Goal: Transaction & Acquisition: Obtain resource

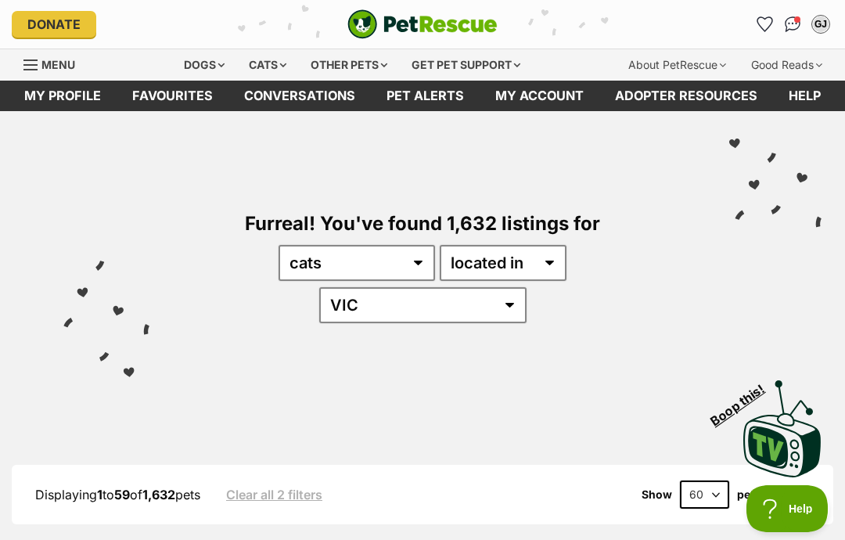
click at [756, 19] on link "Favourites" at bounding box center [764, 24] width 25 height 25
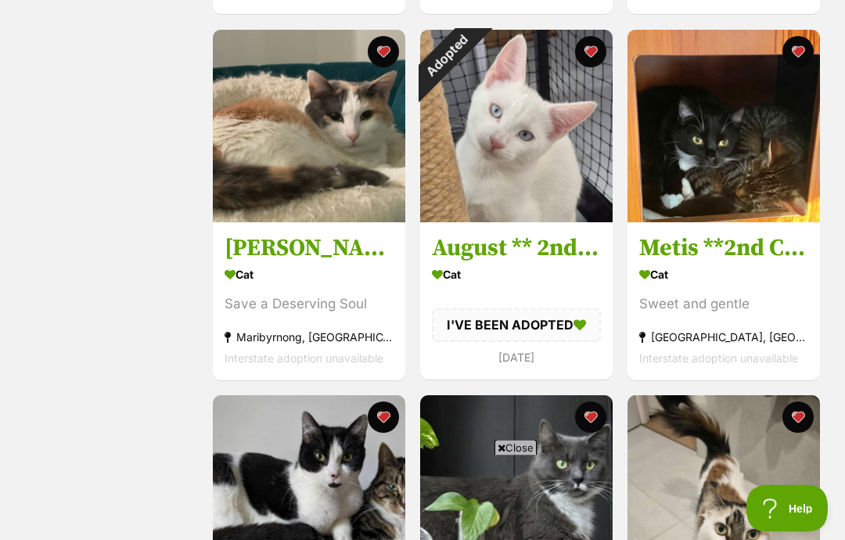
scroll to position [1753, 0]
click at [472, 52] on div "Adopted" at bounding box center [446, 56] width 52 height 52
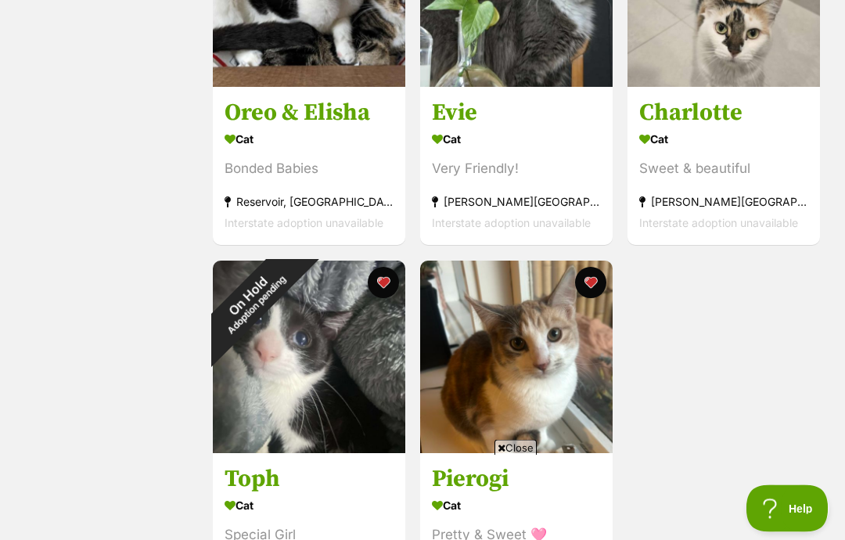
scroll to position [2495, 0]
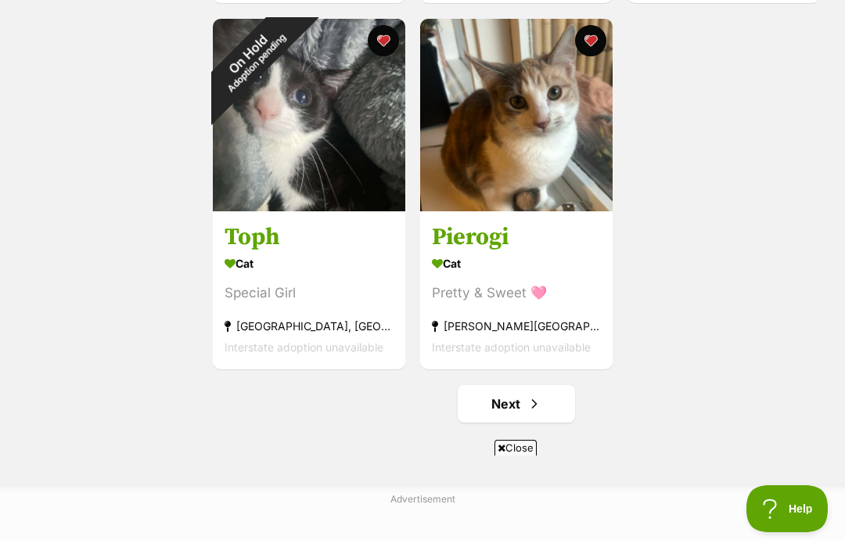
click at [519, 411] on link "Next" at bounding box center [516, 404] width 117 height 38
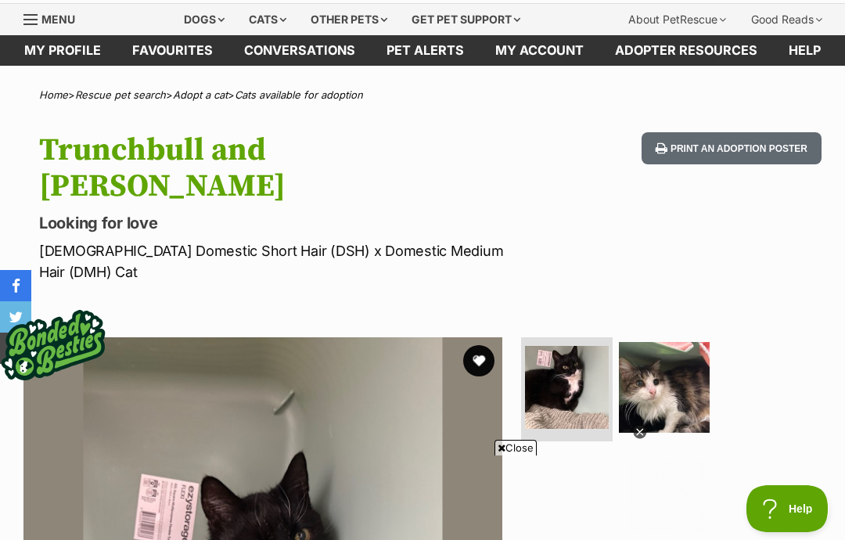
click at [654, 370] on img at bounding box center [664, 387] width 91 height 91
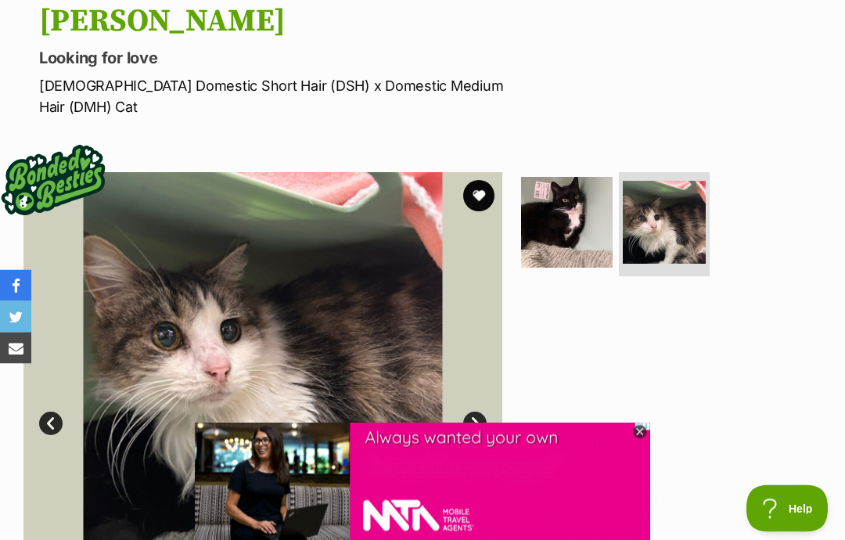
scroll to position [211, 0]
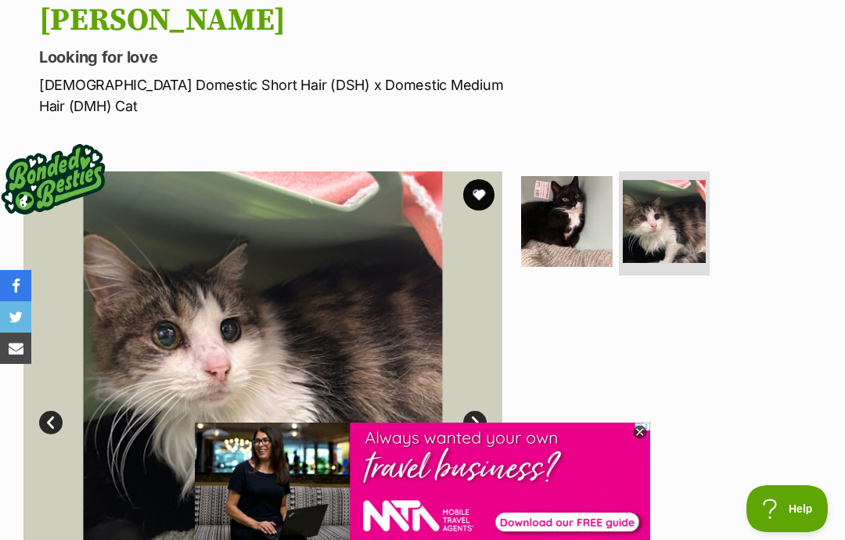
click at [554, 197] on img at bounding box center [566, 221] width 91 height 91
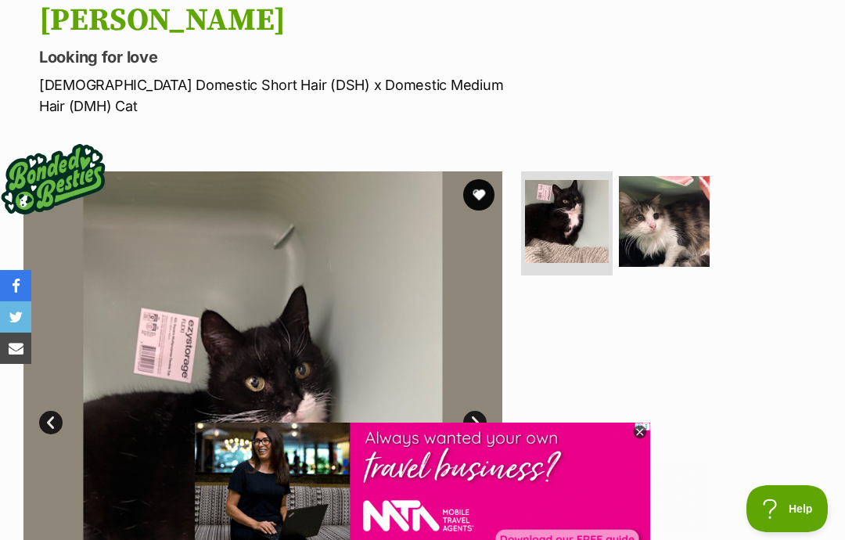
click at [653, 210] on img at bounding box center [664, 221] width 91 height 91
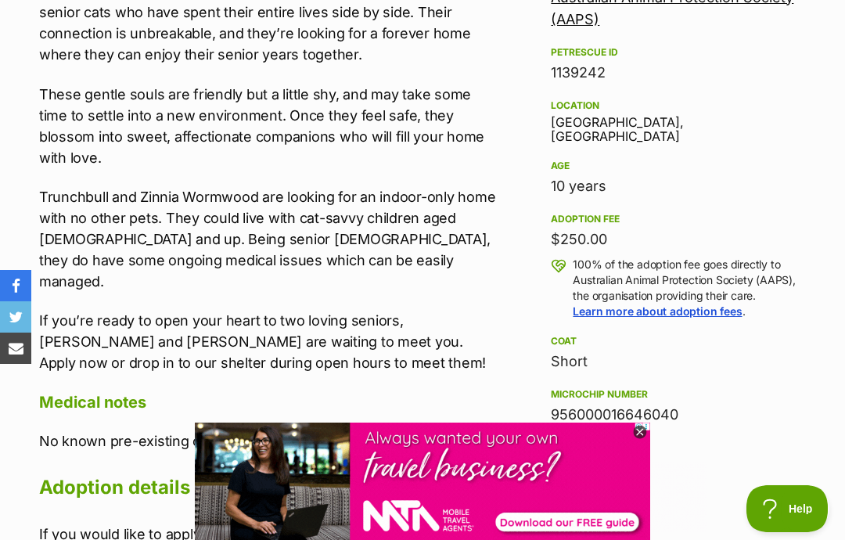
scroll to position [1022, 0]
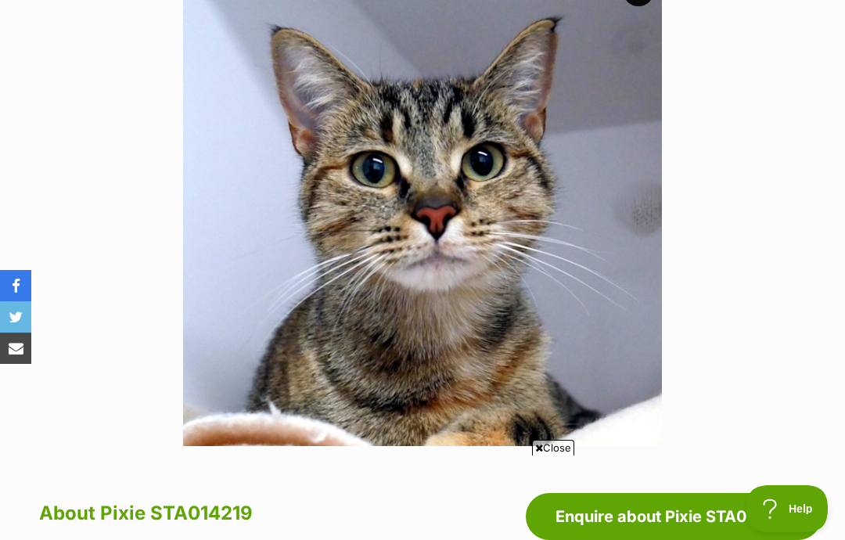
scroll to position [357, 0]
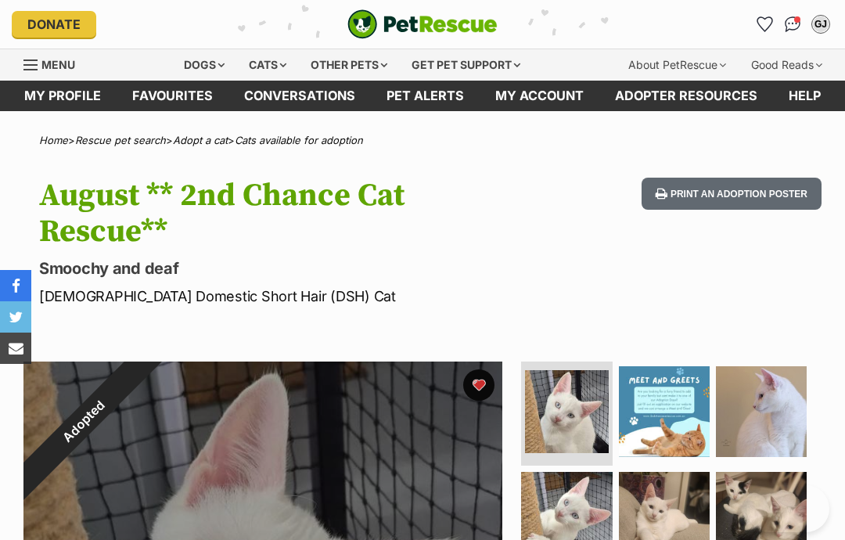
click at [143, 387] on div "Adopted" at bounding box center [83, 421] width 120 height 120
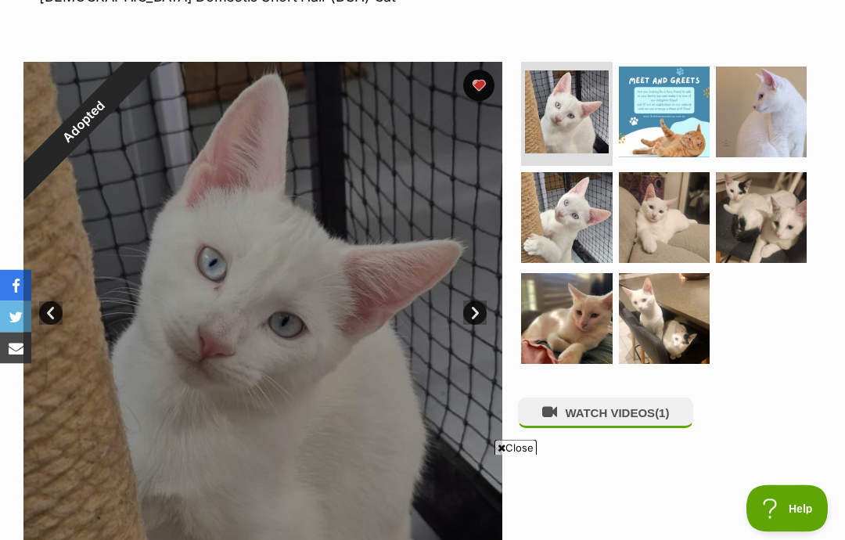
scroll to position [296, 0]
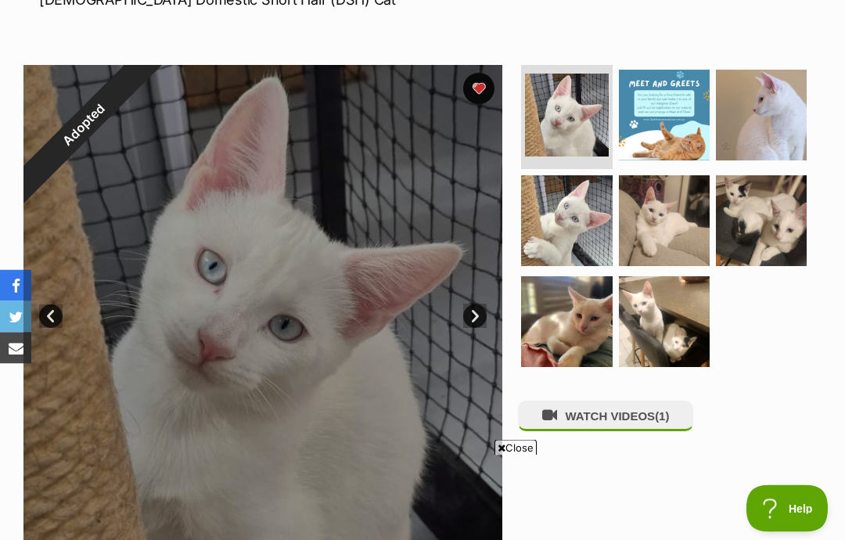
click at [143, 91] on div "Adopted" at bounding box center [83, 126] width 120 height 120
click at [143, 80] on div "Adopted" at bounding box center [83, 126] width 120 height 120
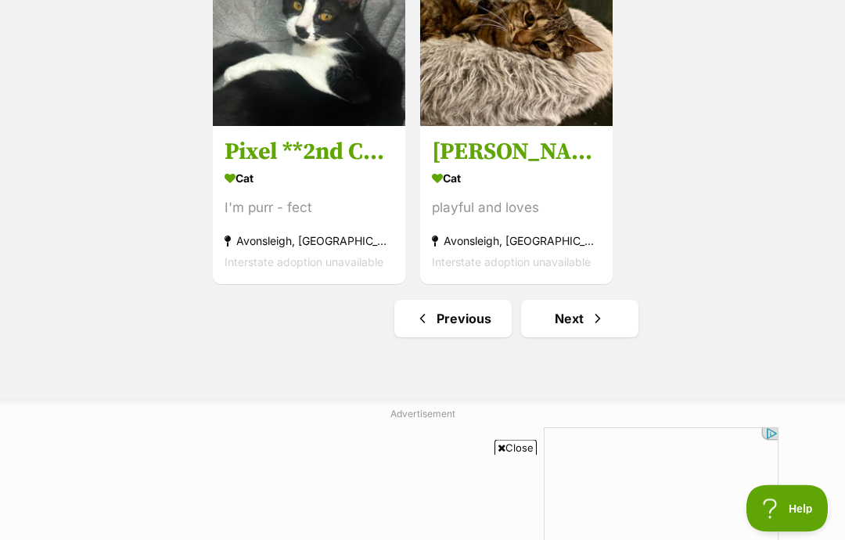
scroll to position [2581, 0]
click at [577, 337] on link "Next" at bounding box center [579, 319] width 117 height 38
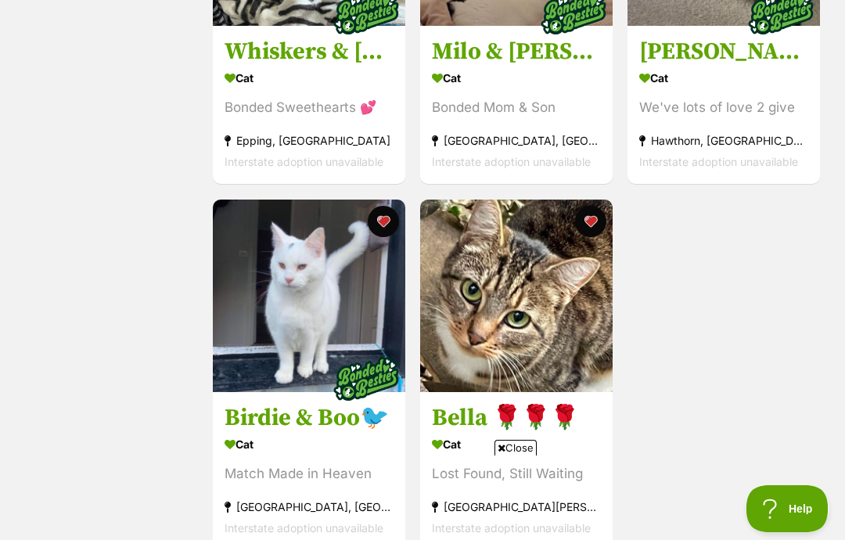
scroll to position [1586, 0]
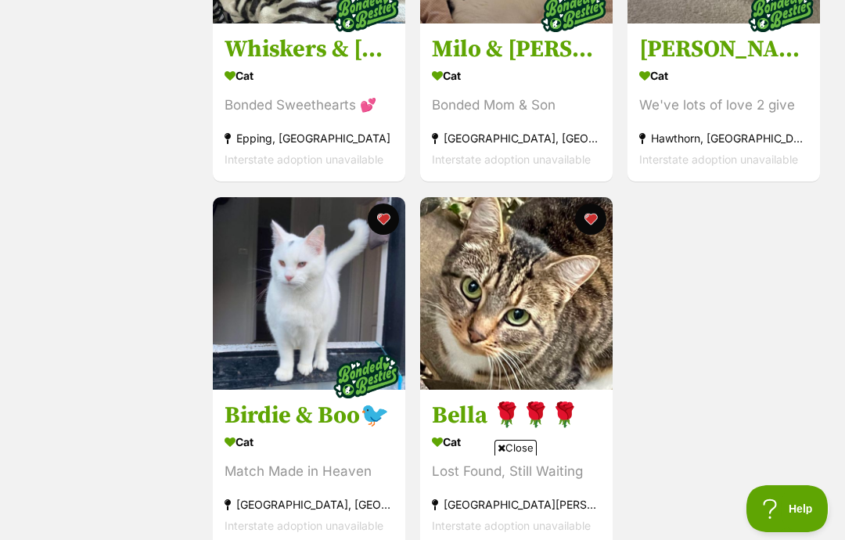
click at [477, 426] on h3 "Bella 🌹🌹🌹" at bounding box center [516, 415] width 169 height 30
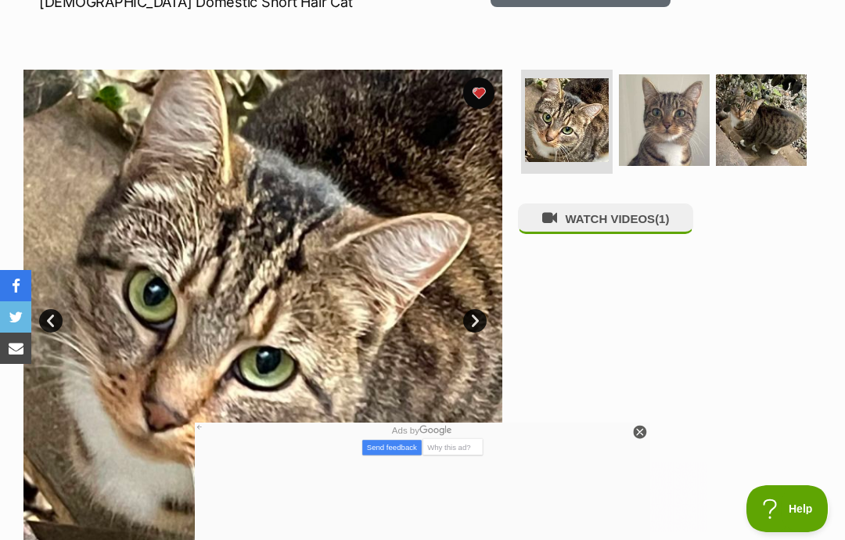
click at [634, 124] on img at bounding box center [664, 119] width 91 height 91
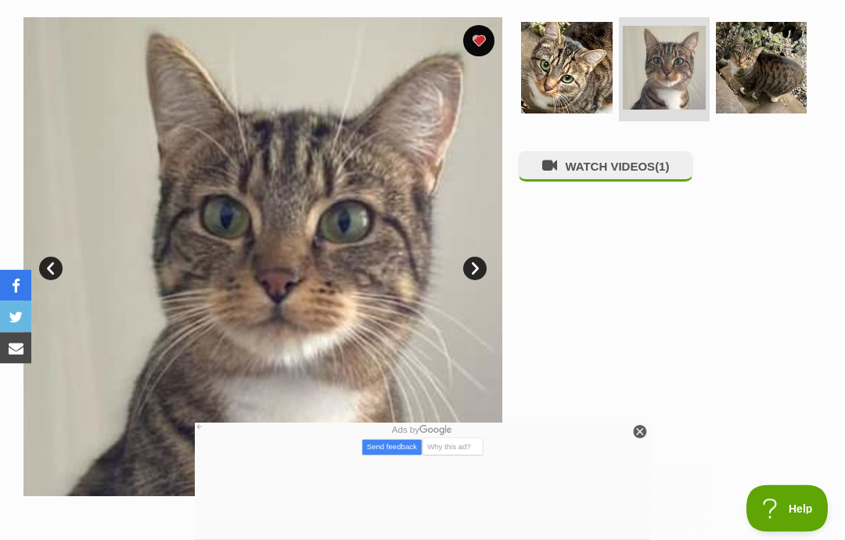
scroll to position [311, 0]
click at [753, 59] on img at bounding box center [761, 67] width 91 height 91
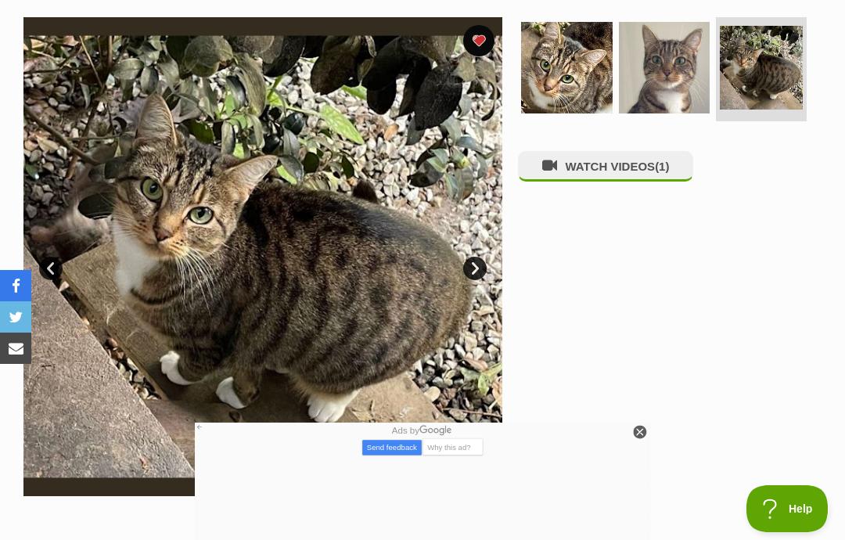
scroll to position [0, 0]
click at [545, 84] on img at bounding box center [566, 67] width 91 height 91
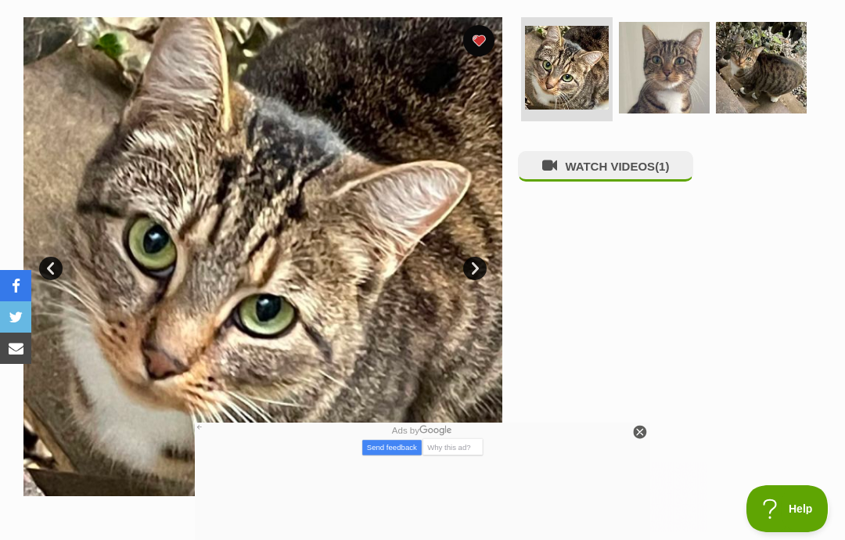
click at [641, 433] on icon at bounding box center [639, 431] width 5 height 5
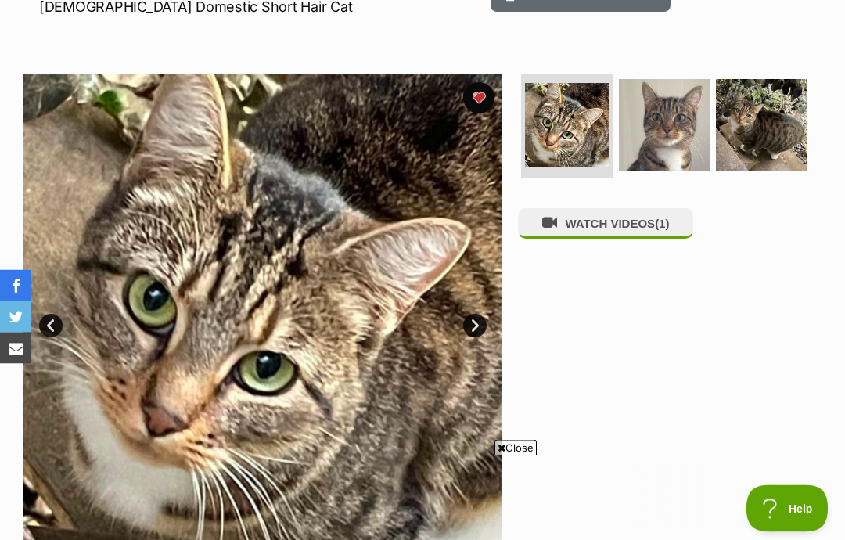
scroll to position [253, 0]
click at [651, 128] on img at bounding box center [664, 124] width 91 height 91
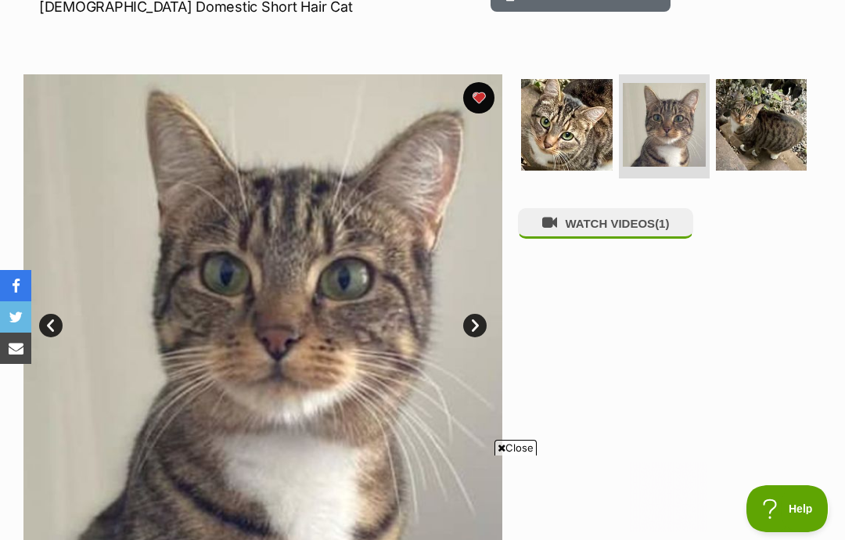
click at [754, 122] on img at bounding box center [761, 124] width 91 height 91
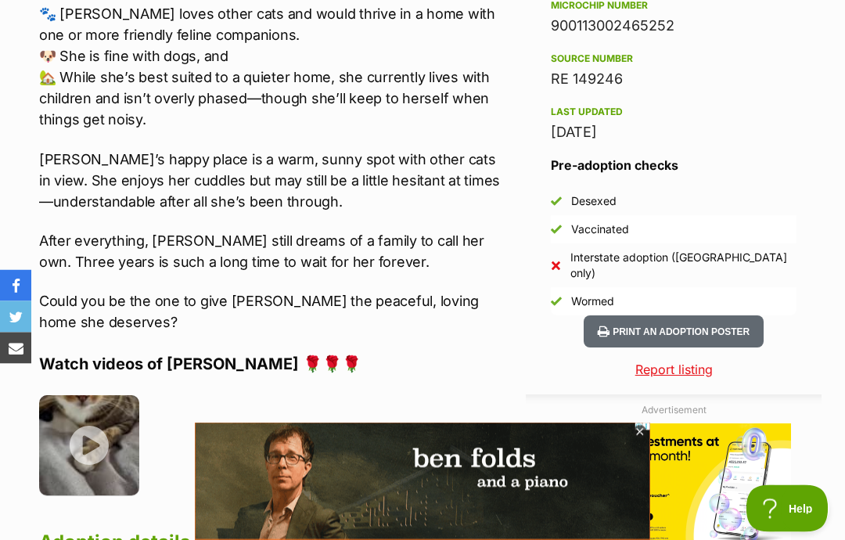
scroll to position [1442, 0]
click at [91, 395] on img at bounding box center [89, 445] width 100 height 100
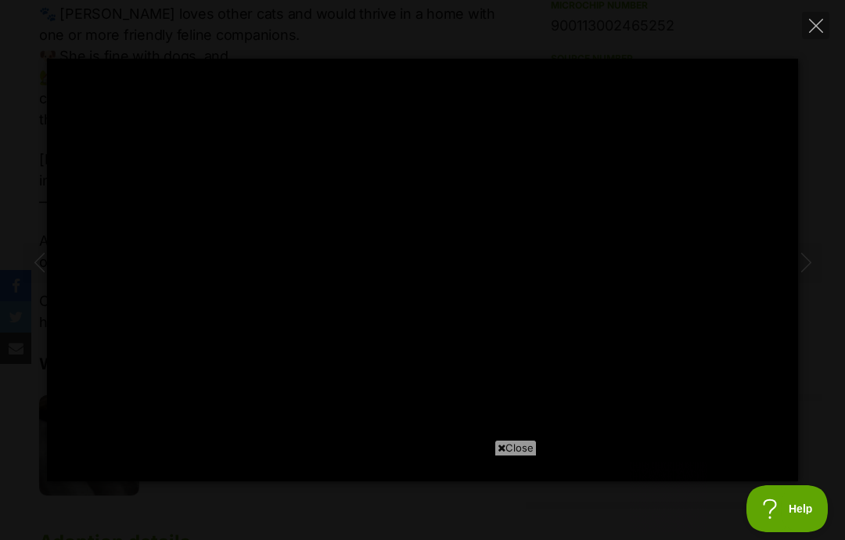
scroll to position [0, 0]
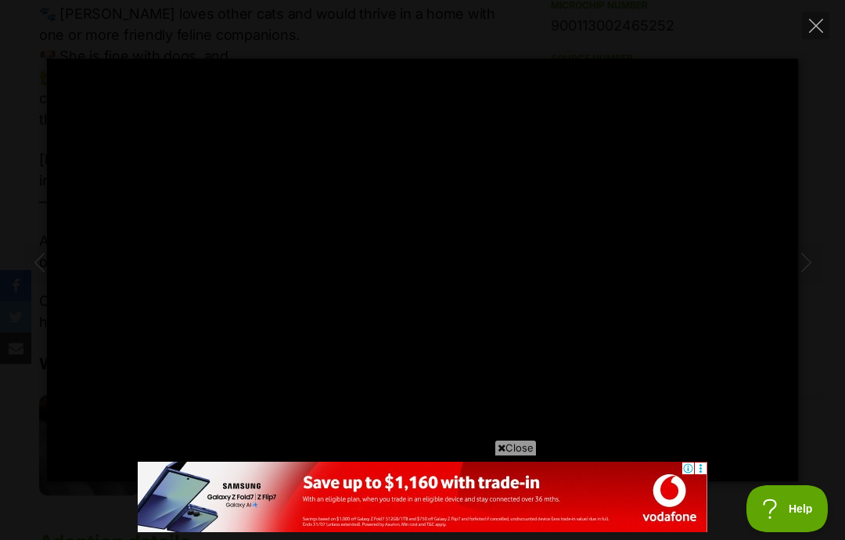
type input "100"
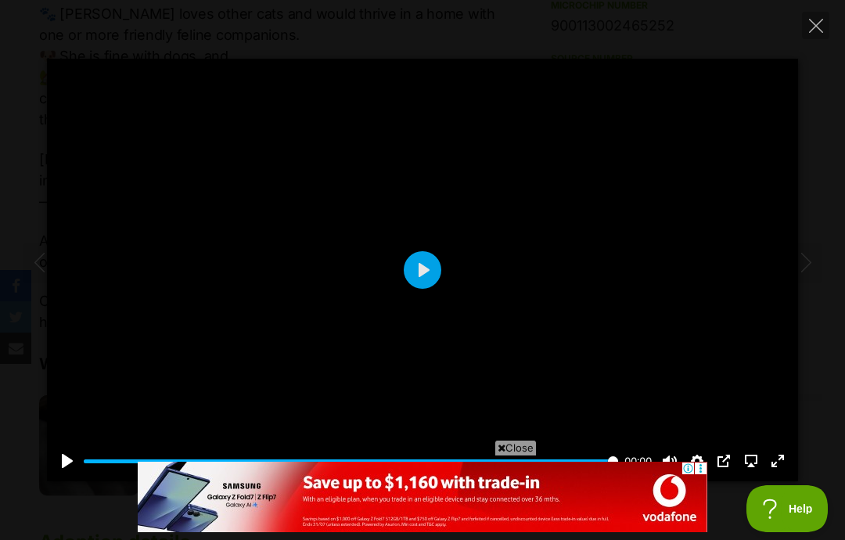
click at [813, 32] on icon "Close" at bounding box center [816, 26] width 14 height 14
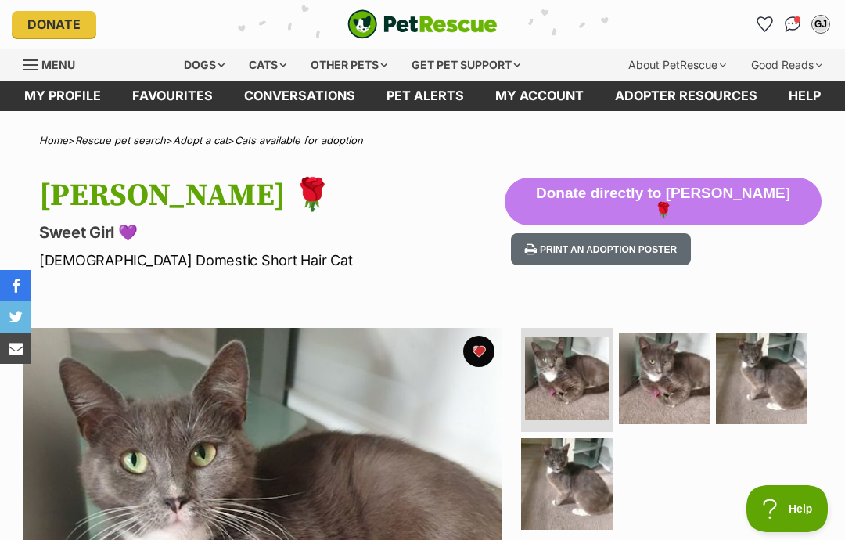
click at [291, 199] on h1 "Olive Rose 🌹" at bounding box center [271, 196] width 465 height 36
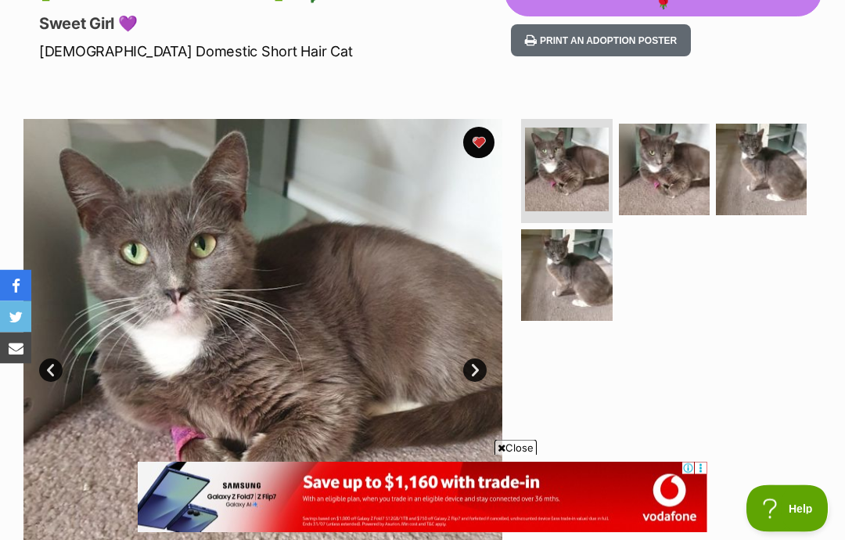
scroll to position [209, 0]
click at [647, 173] on img at bounding box center [664, 169] width 91 height 91
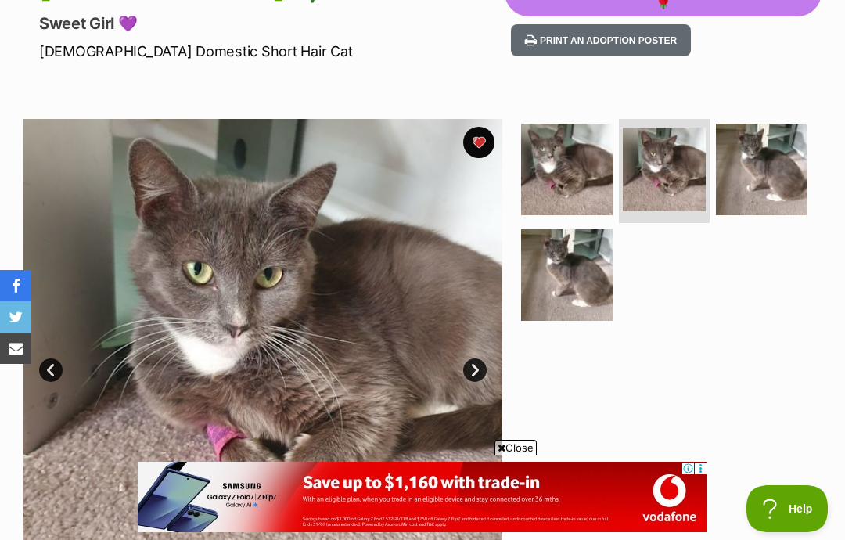
click at [774, 189] on img at bounding box center [761, 169] width 91 height 91
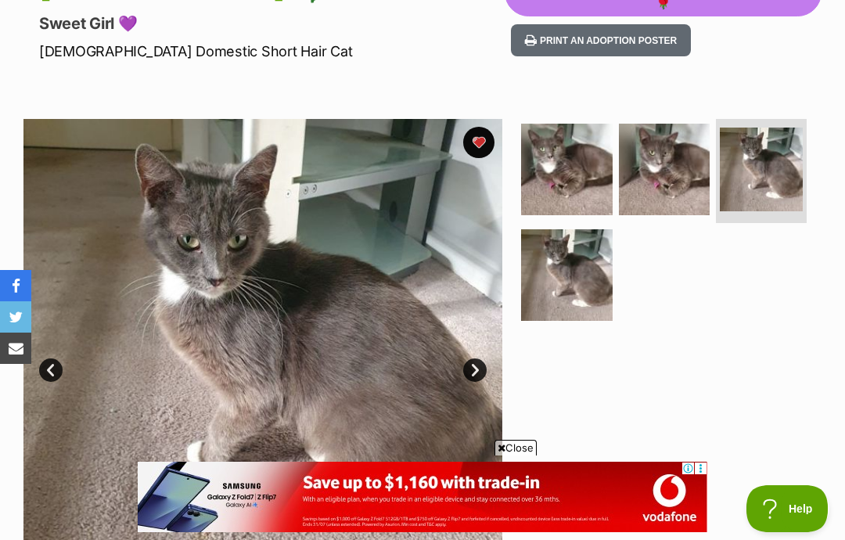
click at [555, 275] on img at bounding box center [566, 274] width 91 height 91
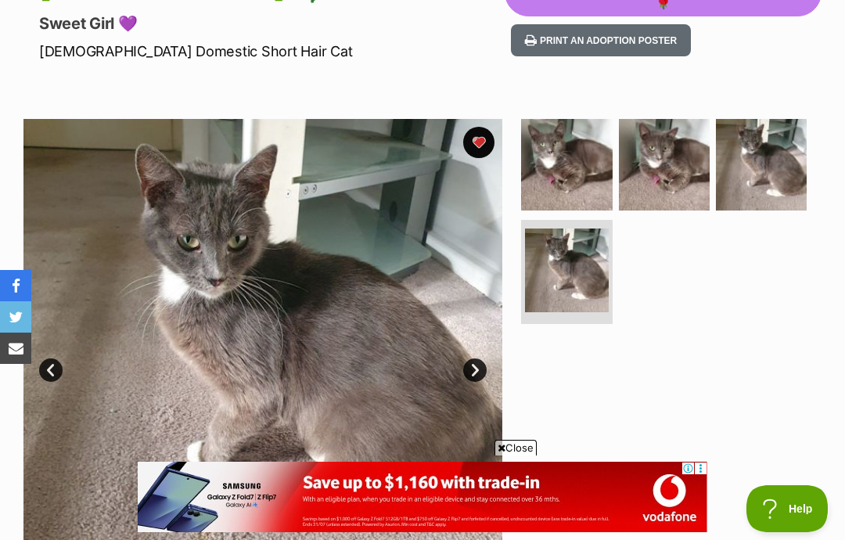
click at [758, 180] on img at bounding box center [761, 164] width 91 height 91
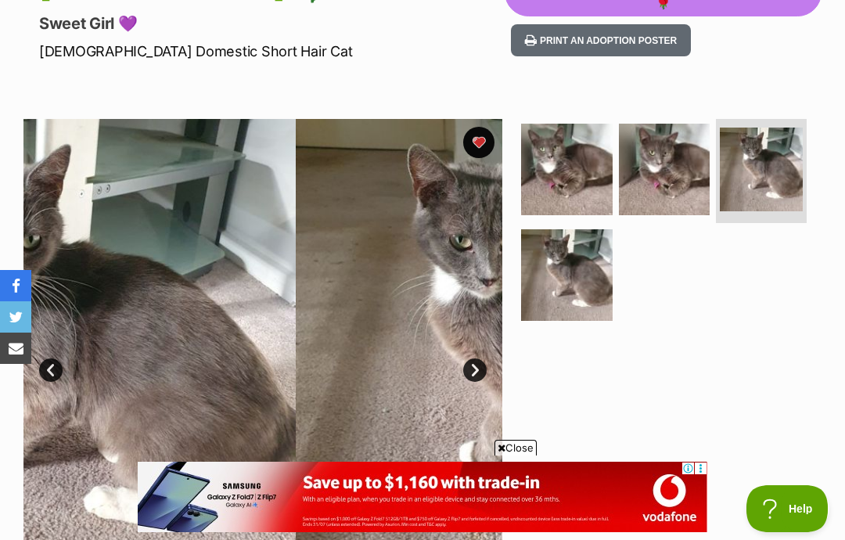
scroll to position [0, 0]
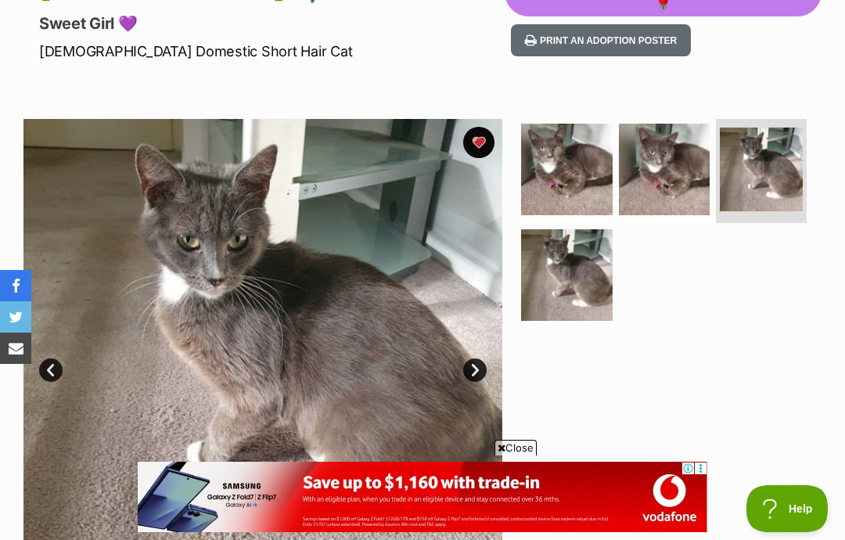
click at [523, 269] on img at bounding box center [566, 274] width 91 height 91
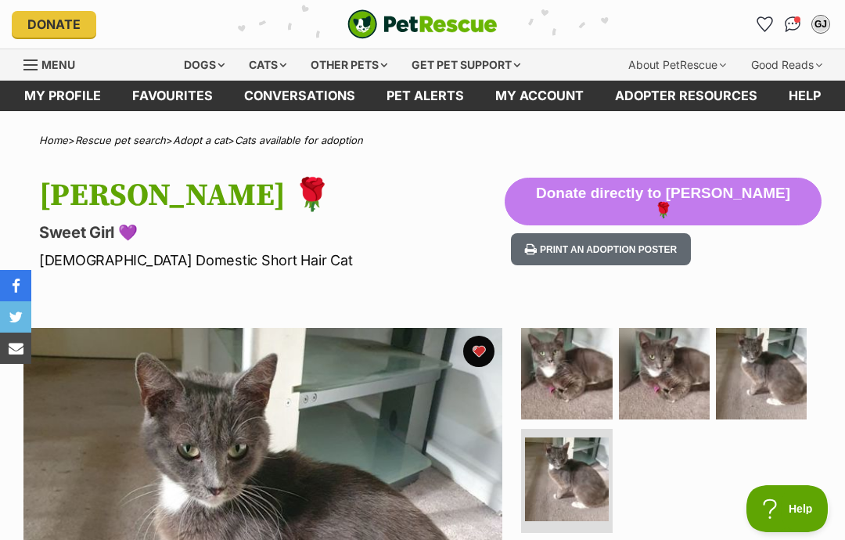
click at [252, 70] on div "Cats" at bounding box center [267, 64] width 59 height 31
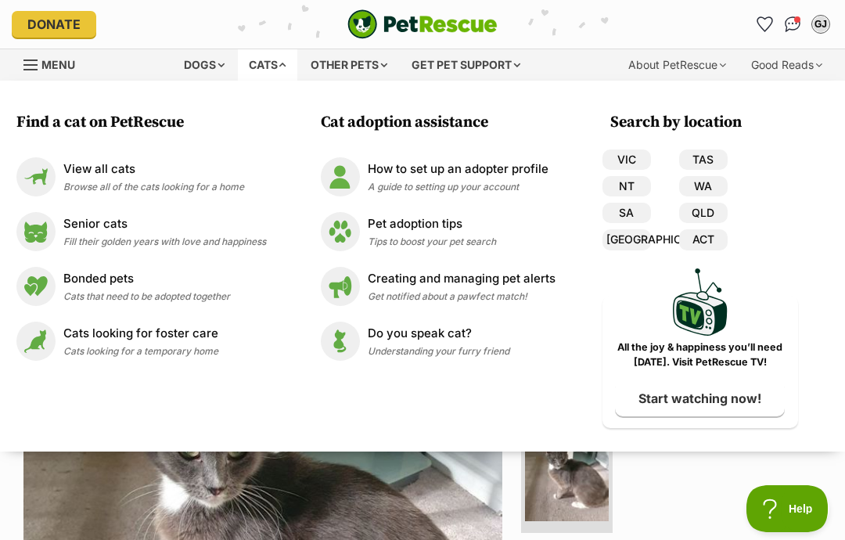
click at [106, 171] on p "View all cats" at bounding box center [153, 169] width 181 height 18
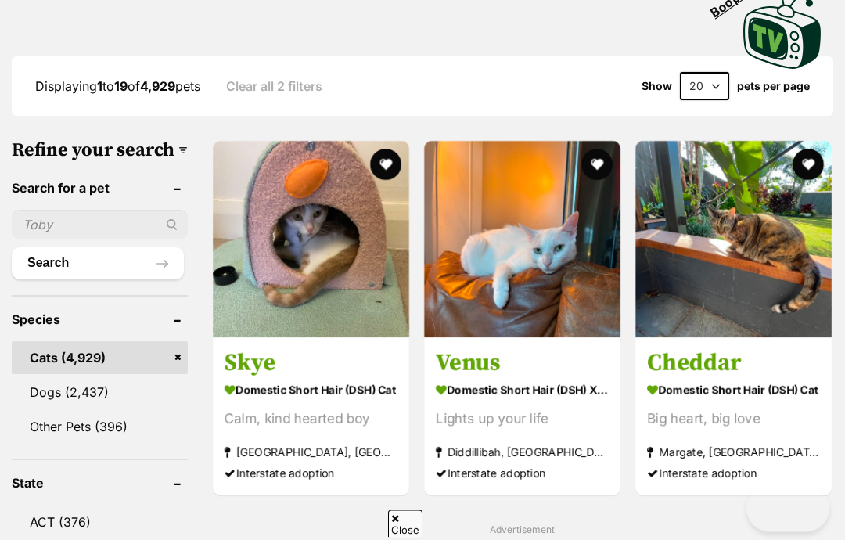
click at [69, 210] on input "text" at bounding box center [100, 225] width 176 height 30
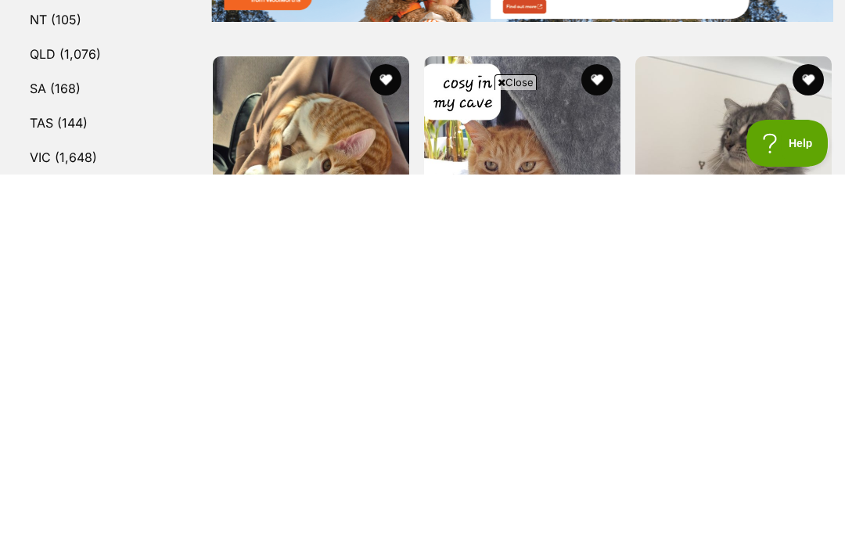
click at [63, 506] on link "VIC (1,648)" at bounding box center [100, 522] width 176 height 33
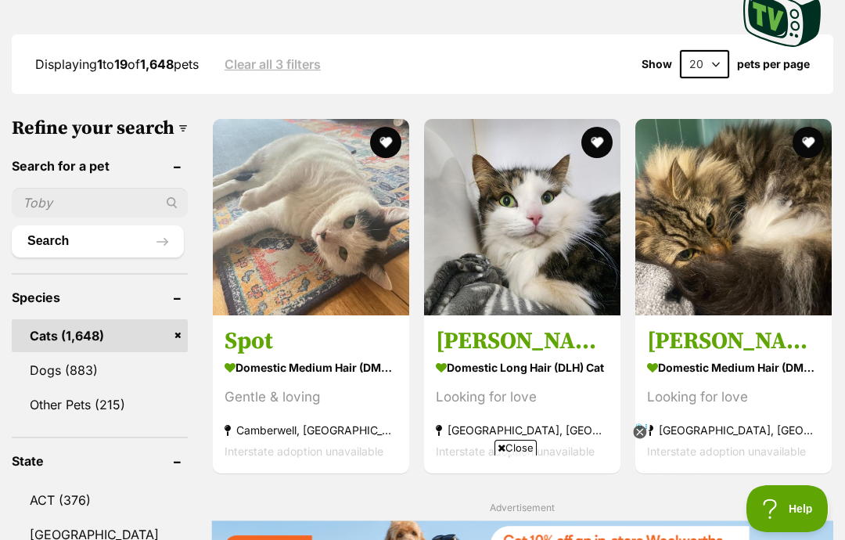
click at [52, 188] on input "text" at bounding box center [100, 203] width 176 height 30
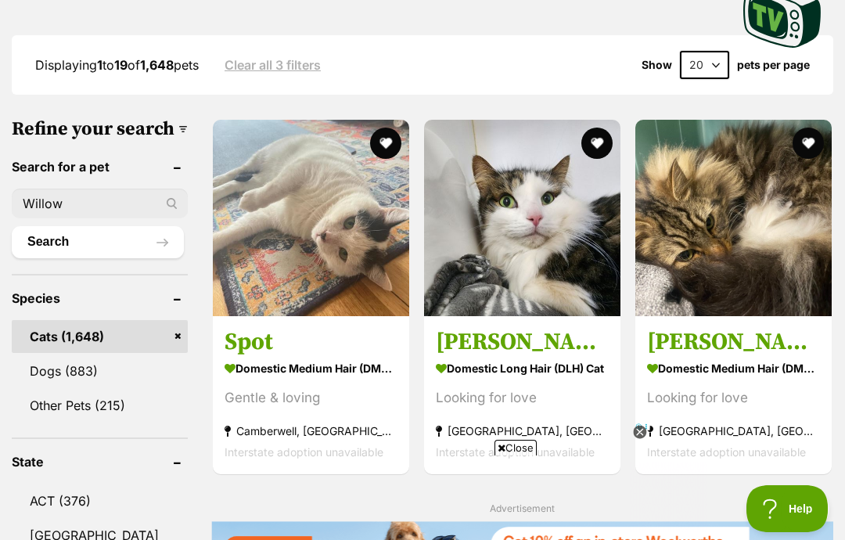
type input "Willow"
click at [43, 226] on button "Search" at bounding box center [98, 241] width 172 height 31
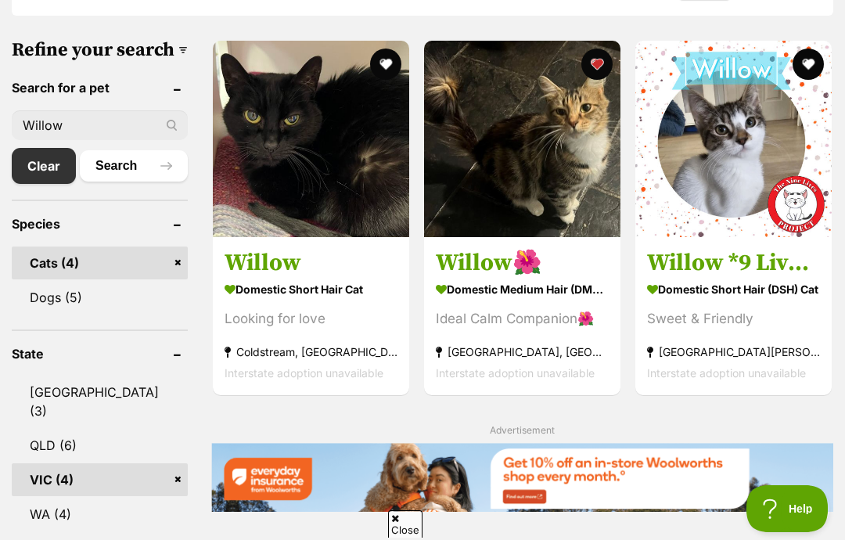
scroll to position [504, 0]
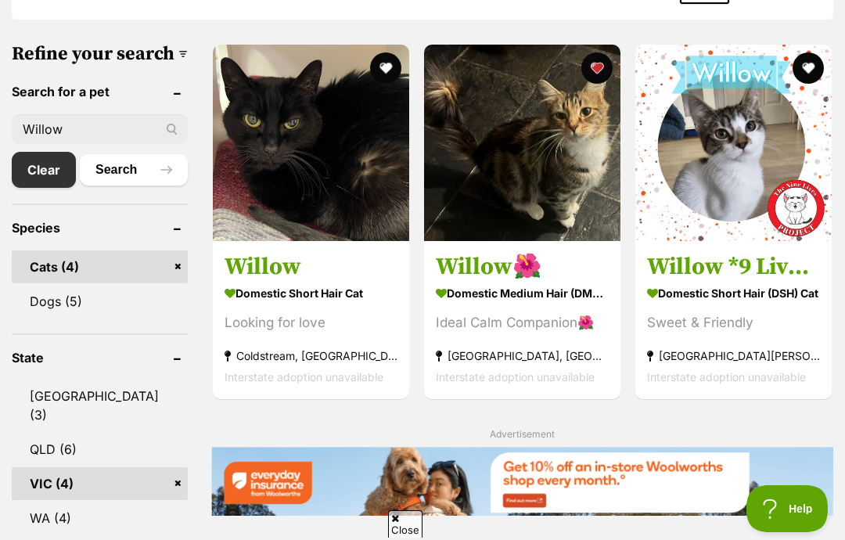
click at [501, 267] on h3 "Willow🌺" at bounding box center [522, 268] width 173 height 30
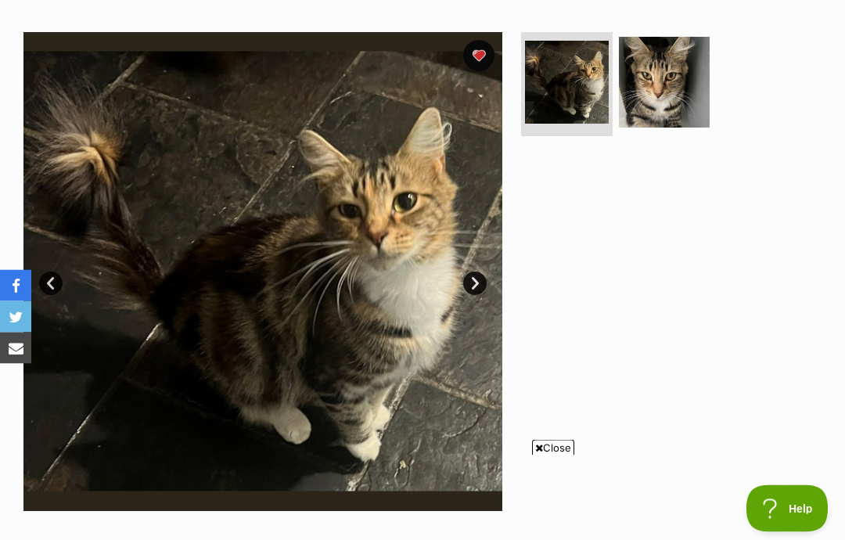
scroll to position [293, 0]
click at [673, 99] on img at bounding box center [664, 82] width 91 height 91
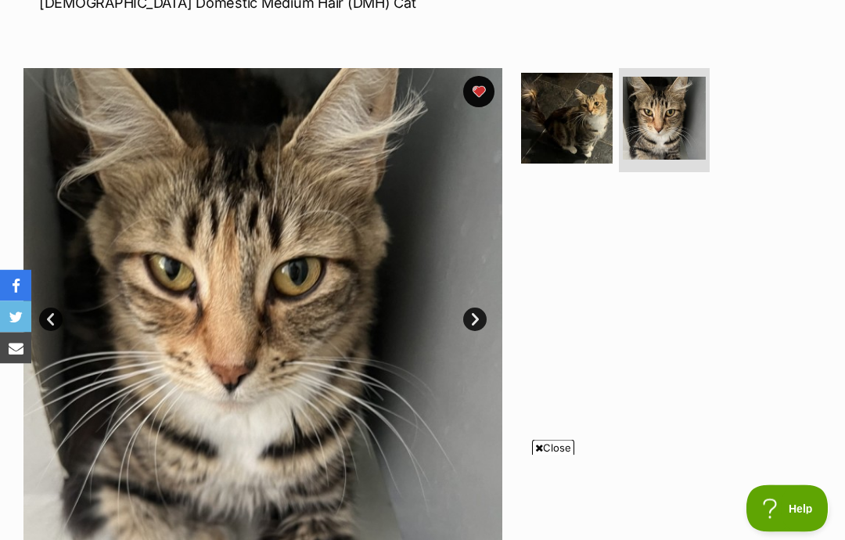
scroll to position [251, 0]
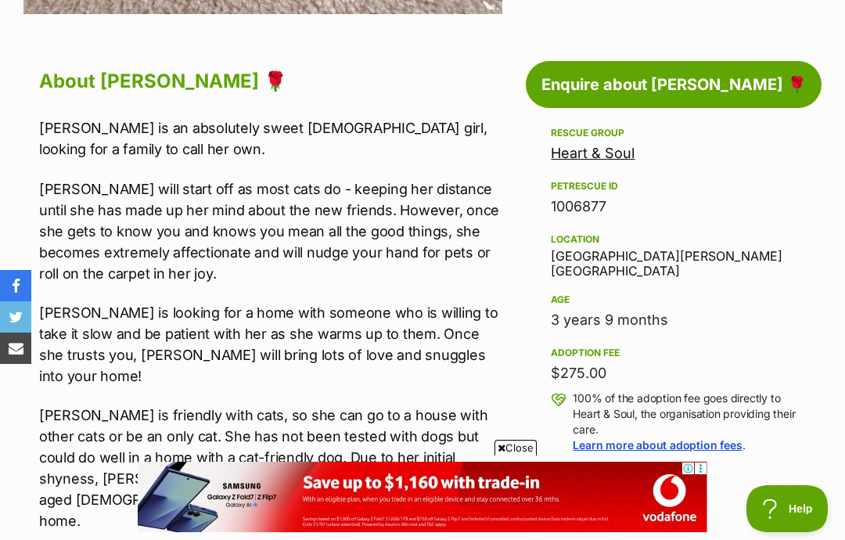
scroll to position [789, 0]
